Goal: Find contact information: Find contact information

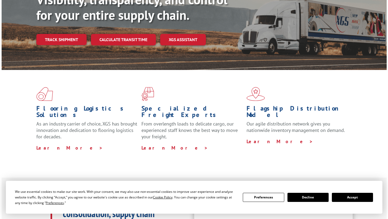
scroll to position [214, 0]
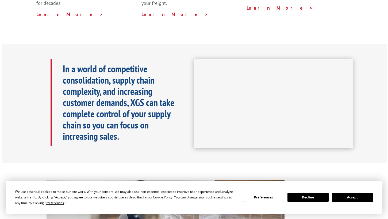
click at [362, 194] on button "Accept" at bounding box center [352, 197] width 41 height 9
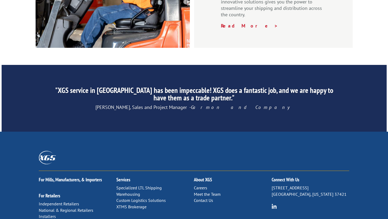
scroll to position [839, 0]
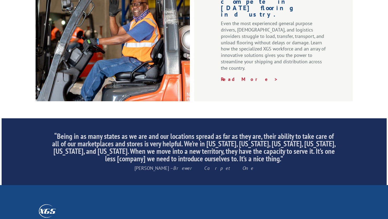
scroll to position [839, 0]
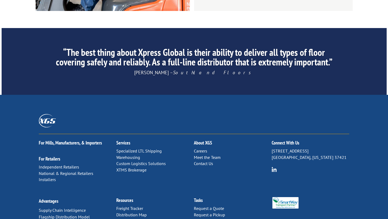
click at [212, 161] on link "Contact Us" at bounding box center [203, 163] width 19 height 5
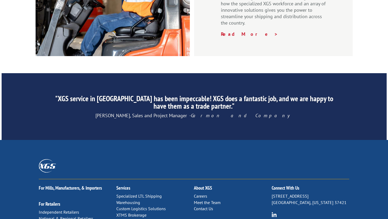
scroll to position [839, 0]
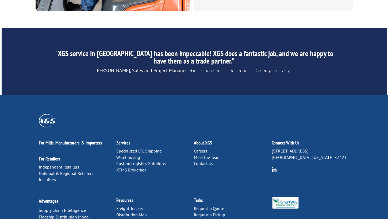
click at [205, 161] on link "Contact Us" at bounding box center [203, 163] width 19 height 5
